Goal: Check status: Check status

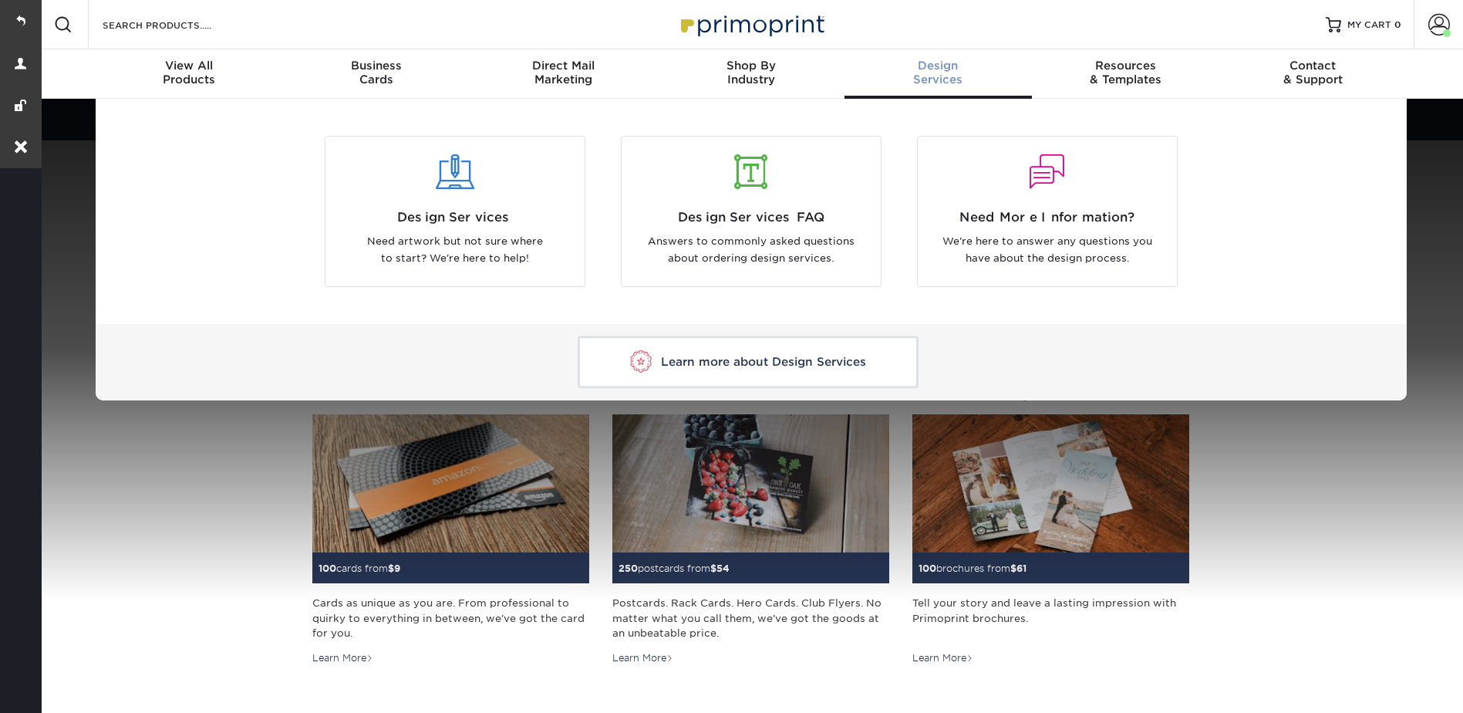
click at [1306, 430] on div at bounding box center [751, 349] width 1425 height 501
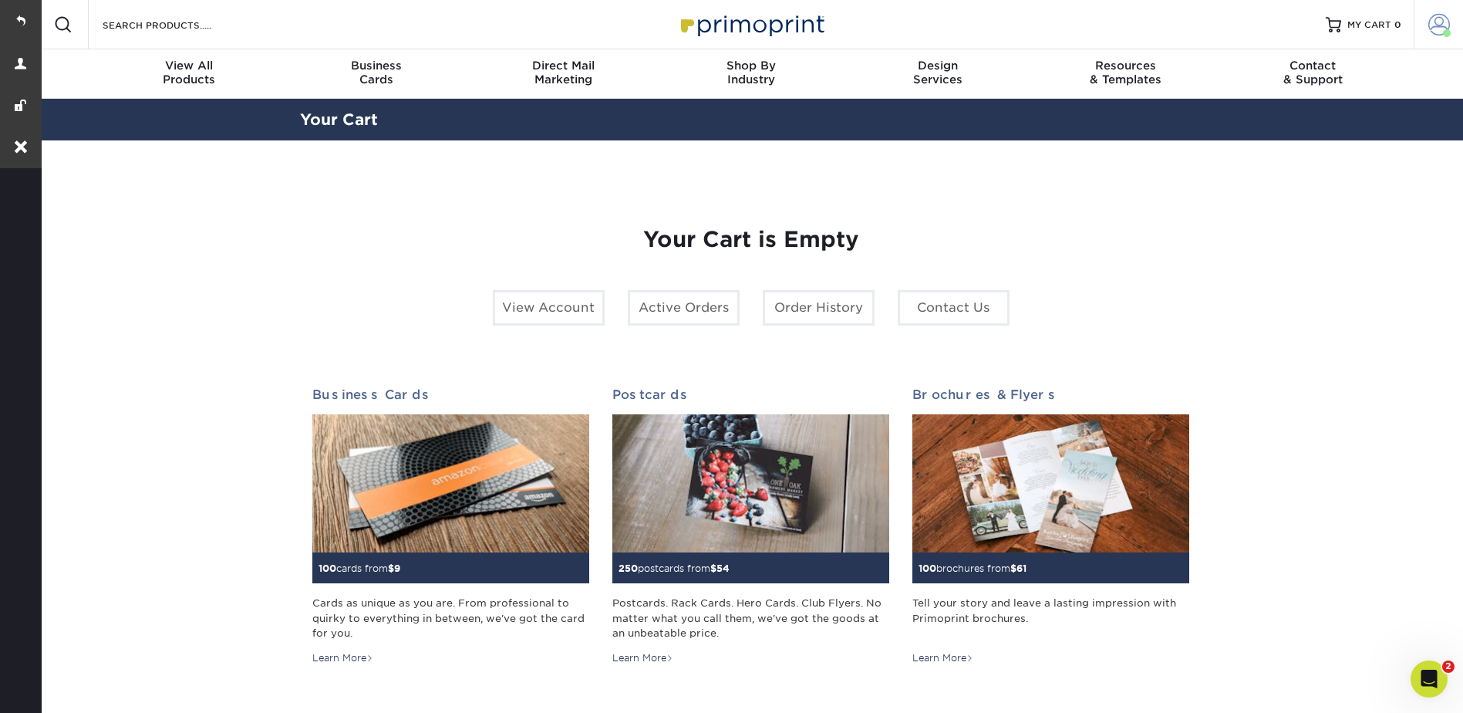
click at [1431, 21] on span at bounding box center [1439, 25] width 22 height 22
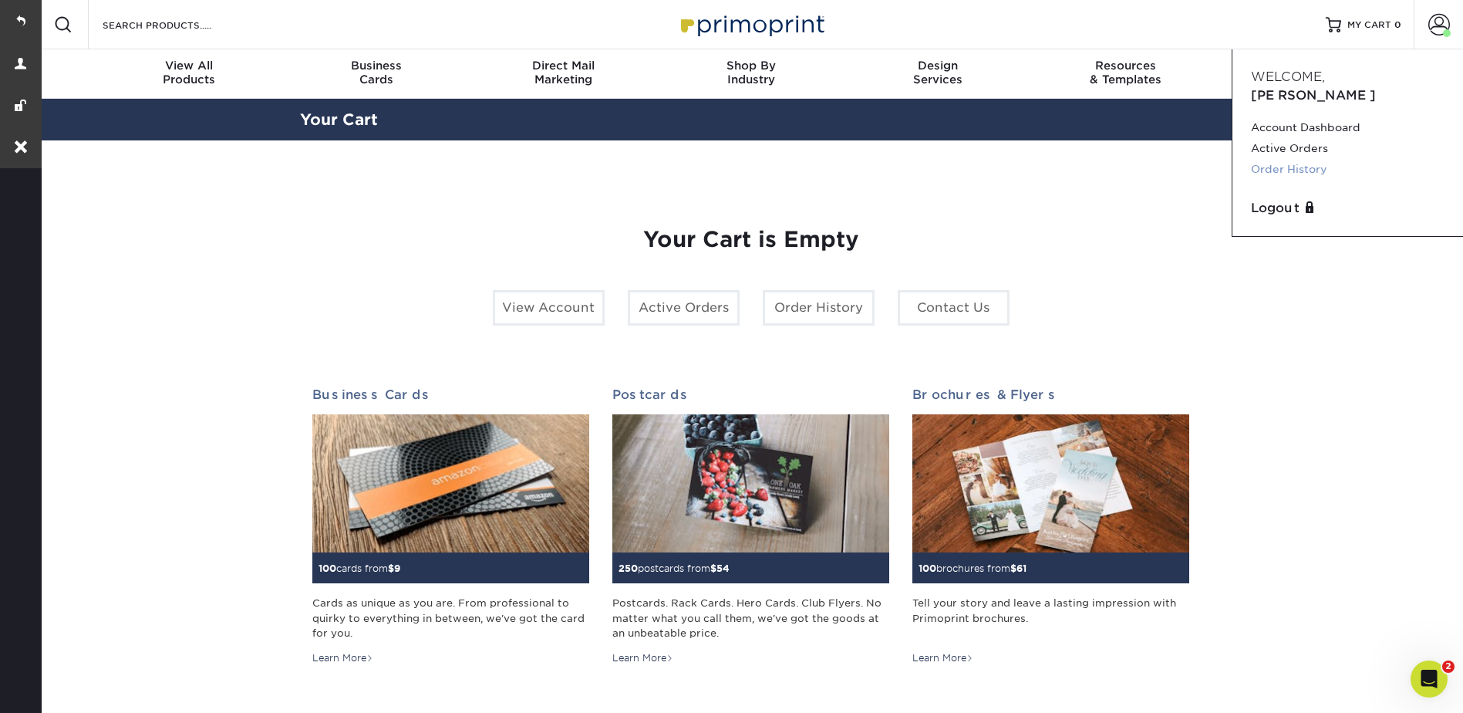
click at [1302, 159] on link "Order History" at bounding box center [1348, 169] width 194 height 21
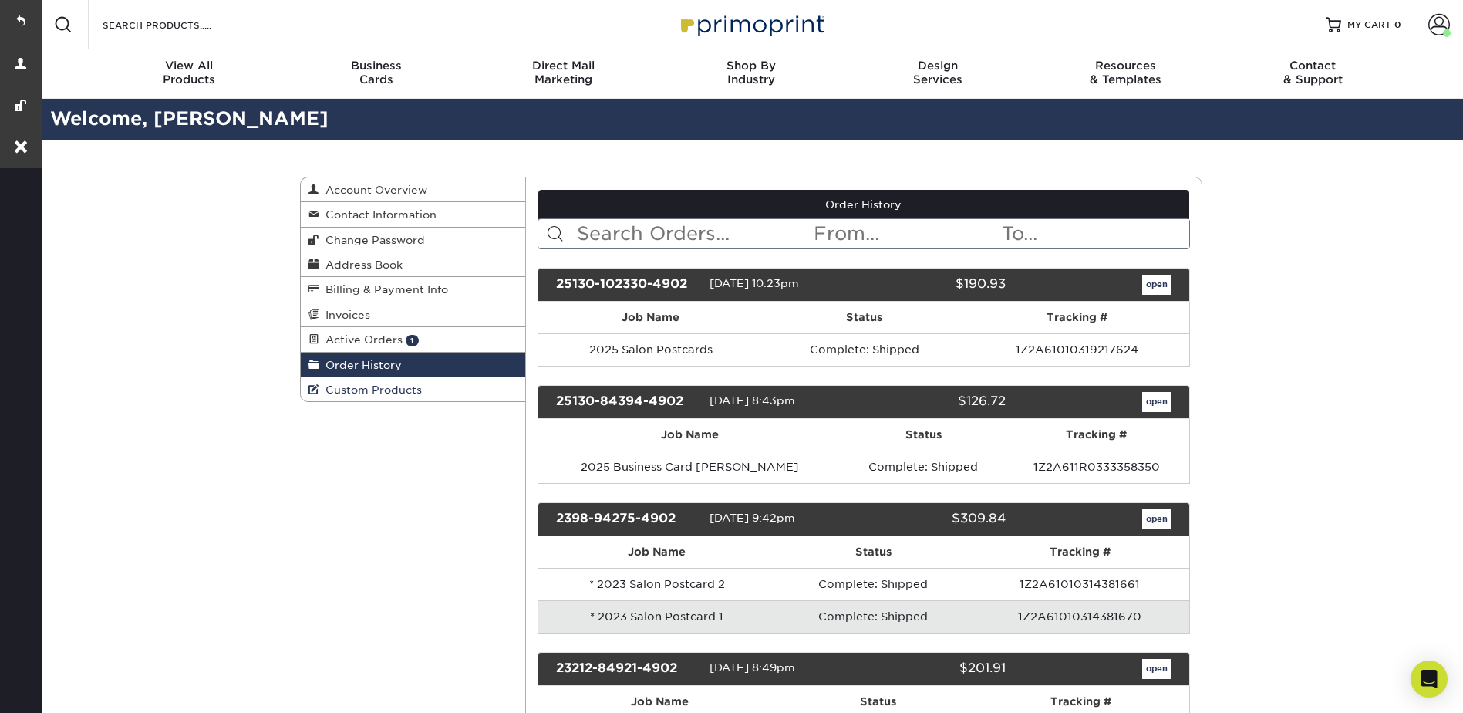
click at [357, 391] on span "Custom Products" at bounding box center [370, 389] width 103 height 12
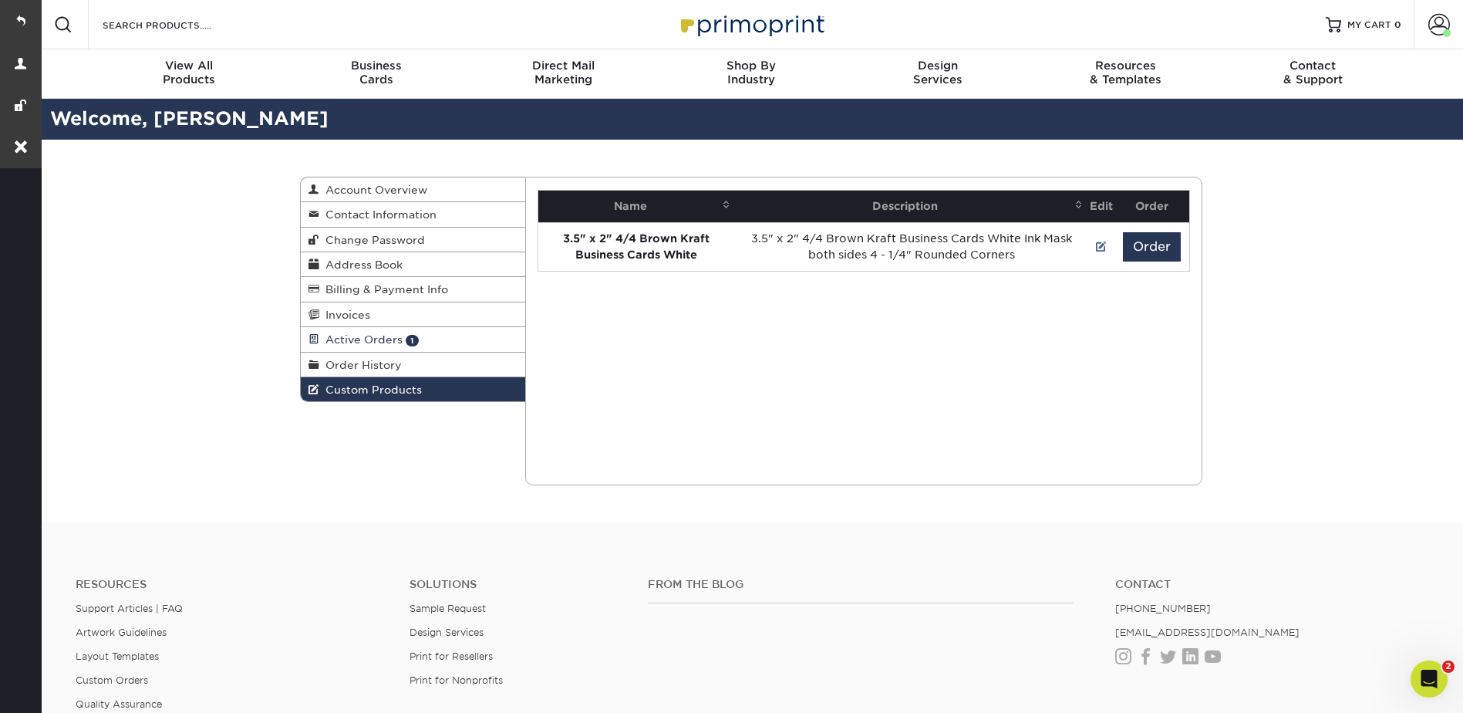
click at [357, 344] on span "Active Orders" at bounding box center [360, 339] width 83 height 12
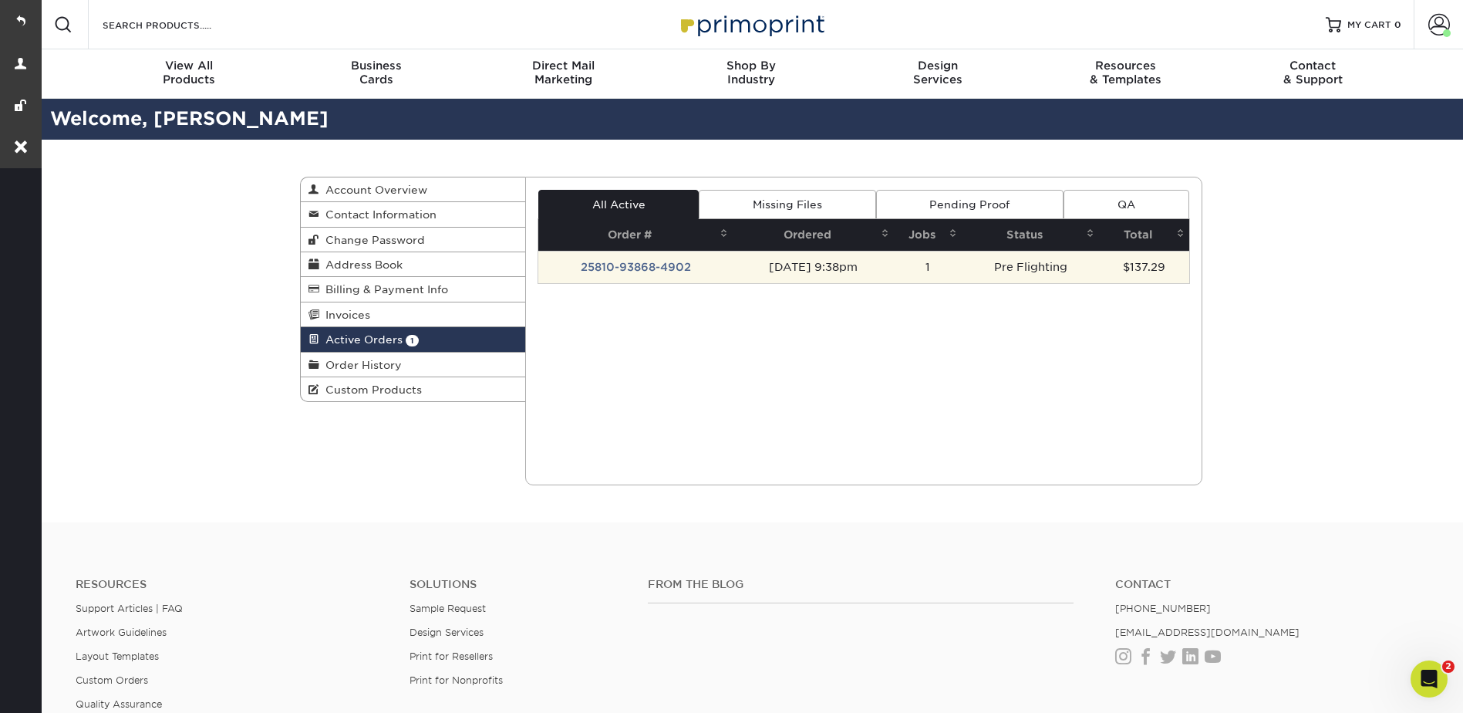
click at [632, 271] on td "25810-93868-4902" at bounding box center [635, 267] width 194 height 32
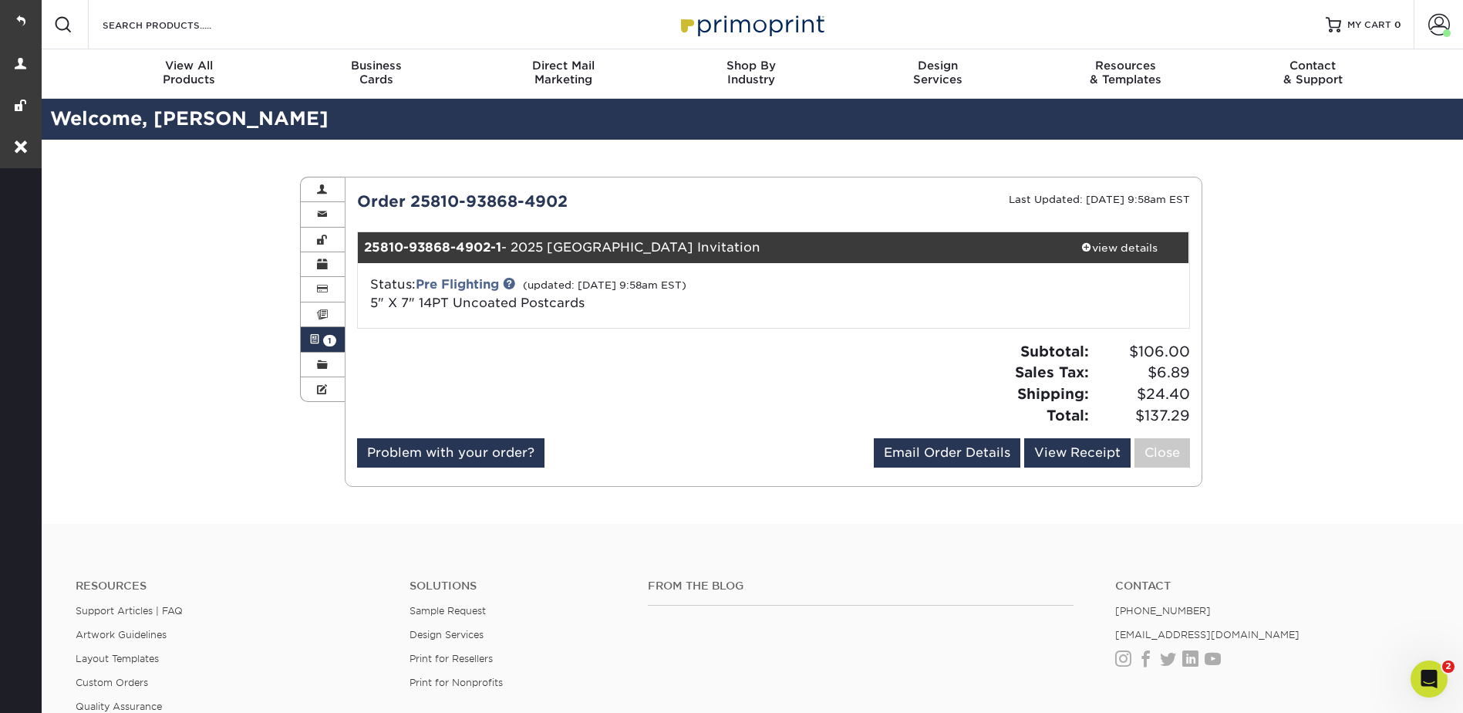
drag, startPoint x: 22, startPoint y: 12, endPoint x: 268, endPoint y: 38, distance: 248.2
click at [22, 12] on link at bounding box center [21, 21] width 42 height 42
